Goal: Information Seeking & Learning: Find specific fact

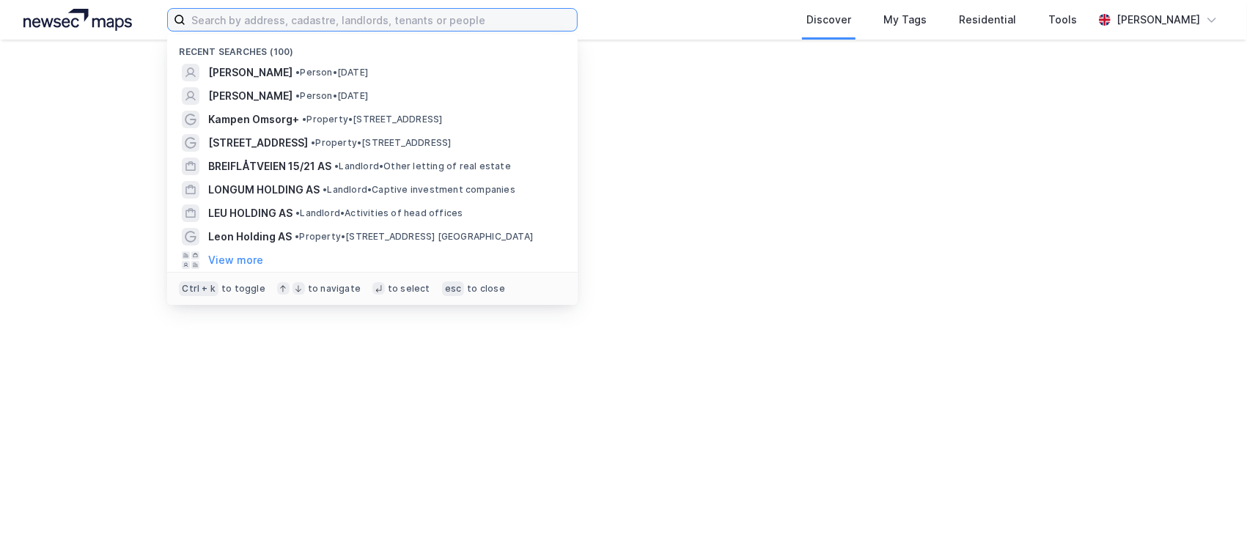
click at [284, 22] on input at bounding box center [380, 20] width 391 height 22
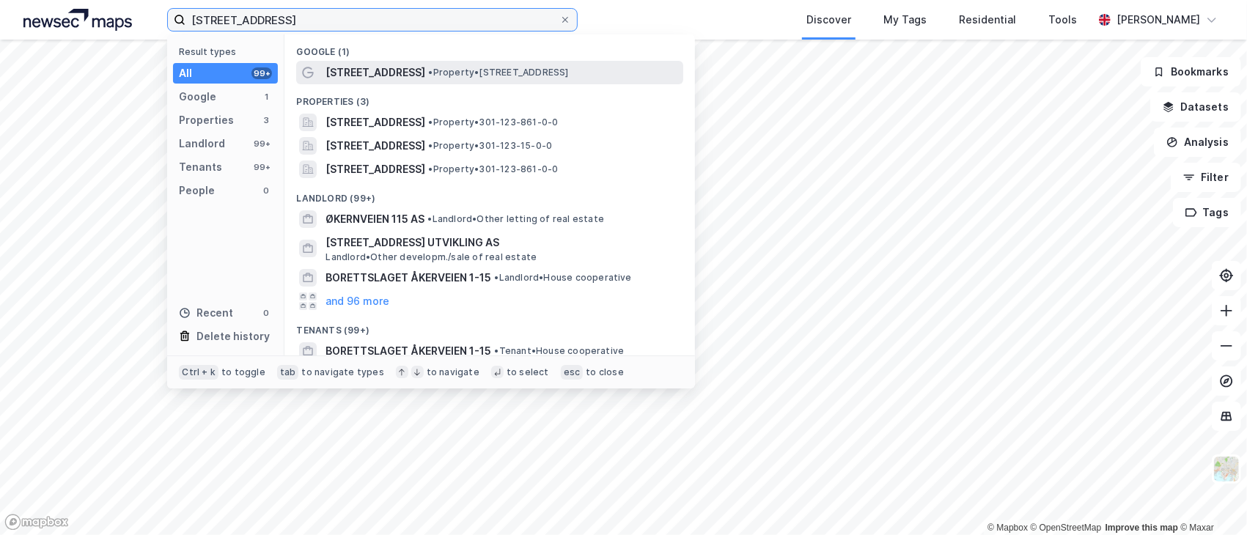
type input "[STREET_ADDRESS]"
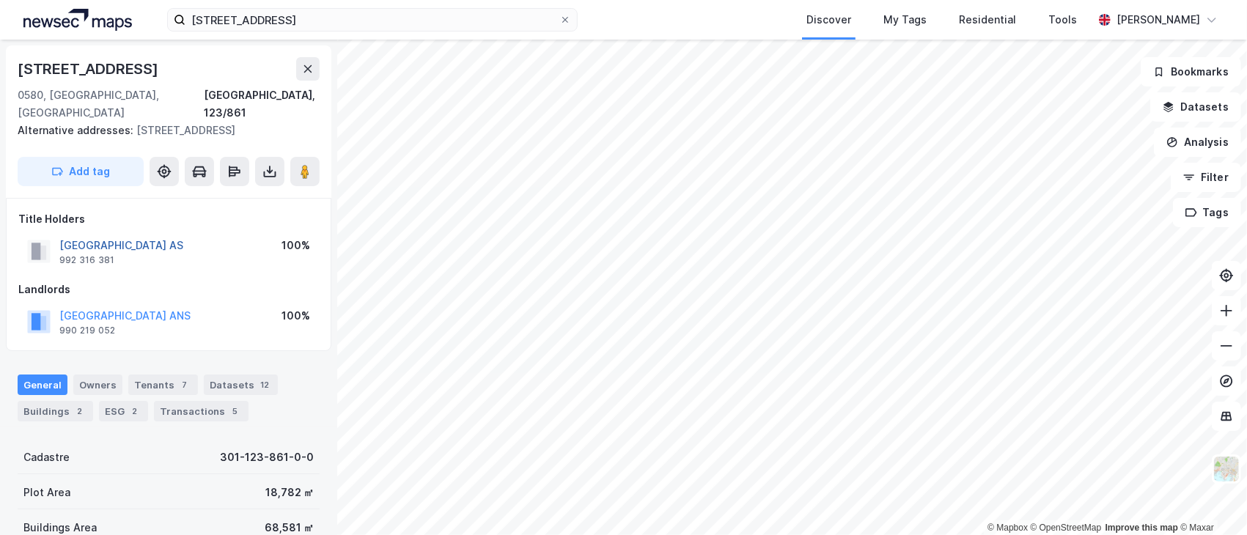
click at [0, 0] on button "[GEOGRAPHIC_DATA] AS" at bounding box center [0, 0] width 0 height 0
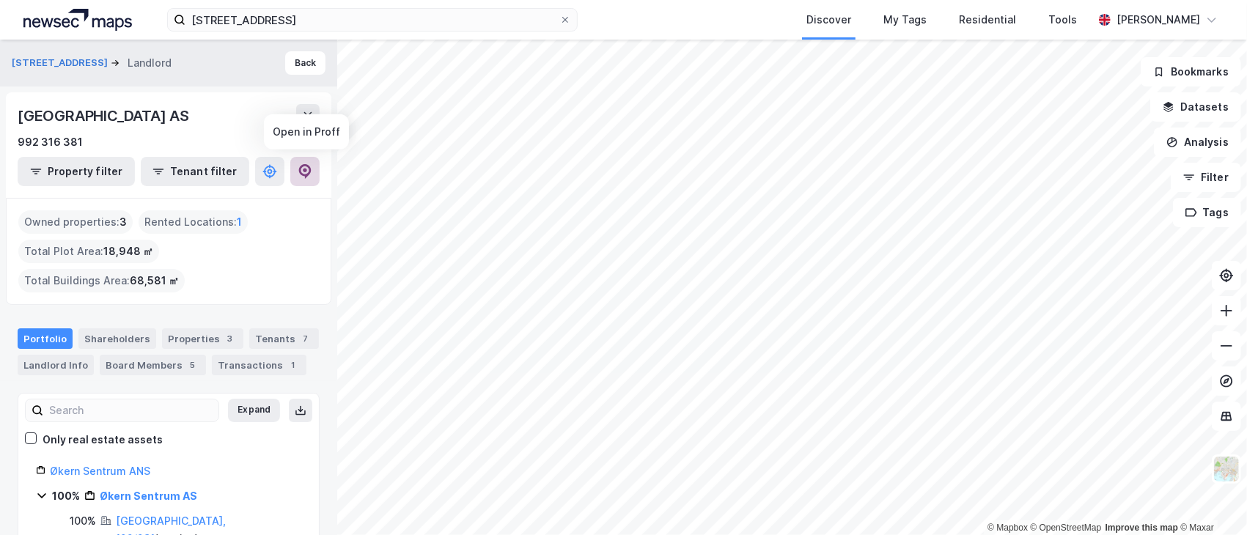
click at [292, 173] on button at bounding box center [304, 171] width 29 height 29
